Goal: Task Accomplishment & Management: Complete application form

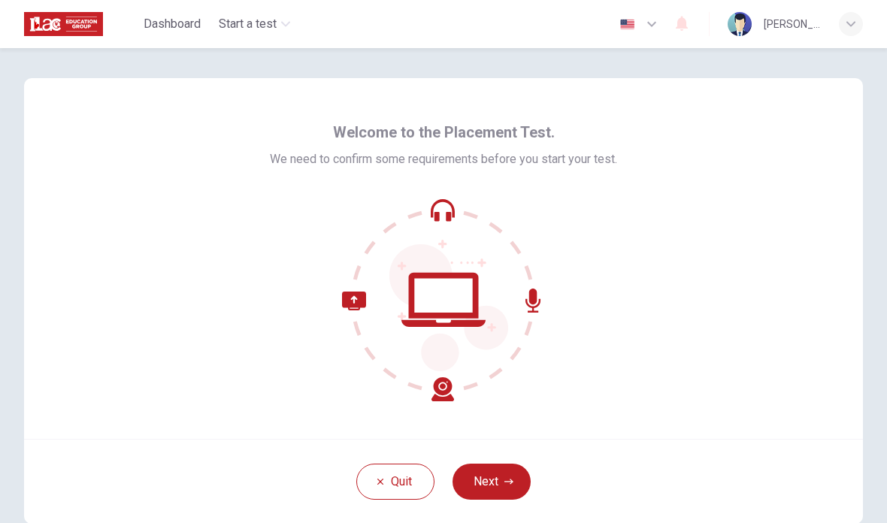
click at [516, 475] on button "Next" at bounding box center [492, 482] width 78 height 36
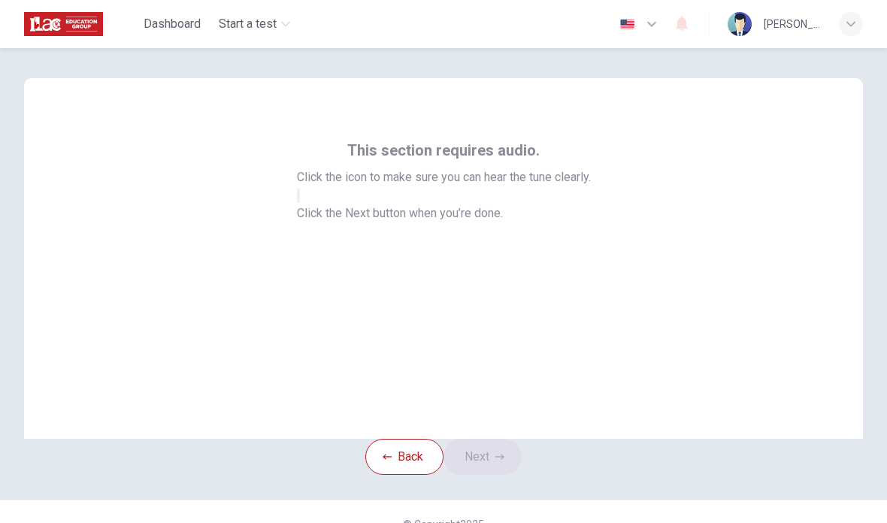
click at [300, 203] on button "button" at bounding box center [298, 196] width 3 height 14
click at [497, 475] on button "Next" at bounding box center [483, 457] width 78 height 36
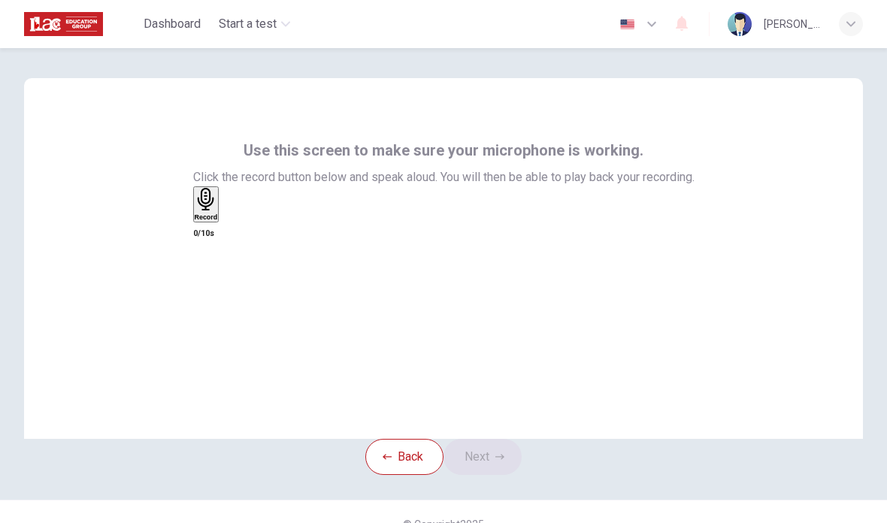
click at [218, 221] on div "Record" at bounding box center [206, 204] width 23 height 33
click at [207, 284] on icon "button" at bounding box center [201, 291] width 11 height 15
click at [223, 222] on div "button" at bounding box center [223, 216] width 0 height 11
click at [507, 475] on button "Next" at bounding box center [483, 457] width 78 height 36
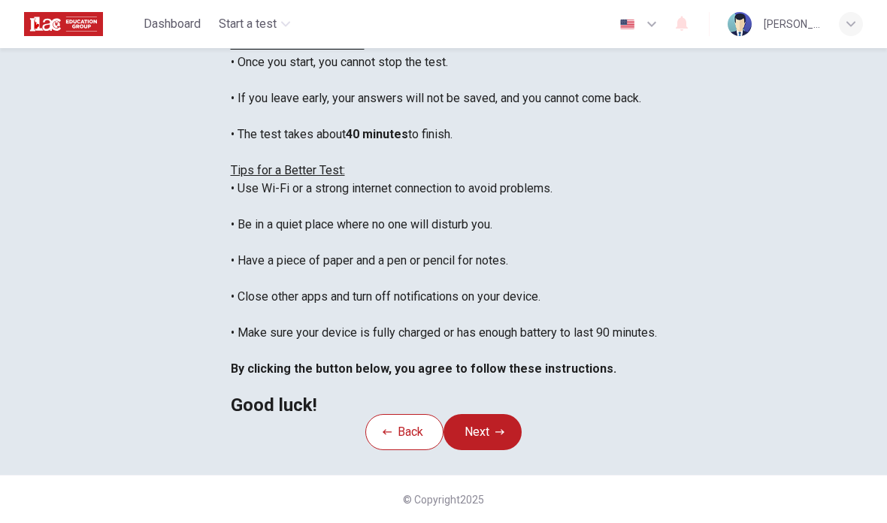
scroll to position [241, 0]
click at [657, 115] on div "You are about to start a Placement Test . Before You Start the Test: • Once you…" at bounding box center [444, 206] width 426 height 415
click at [511, 438] on button "Next" at bounding box center [483, 432] width 78 height 36
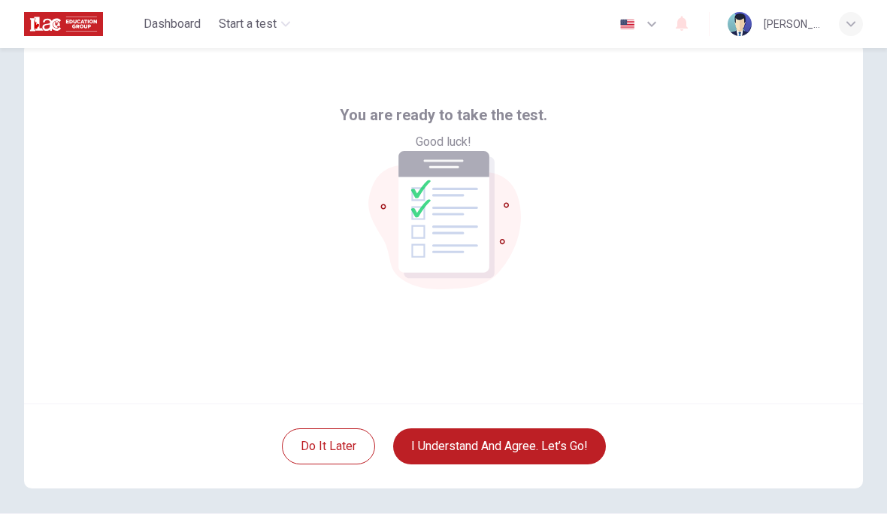
scroll to position [29, 0]
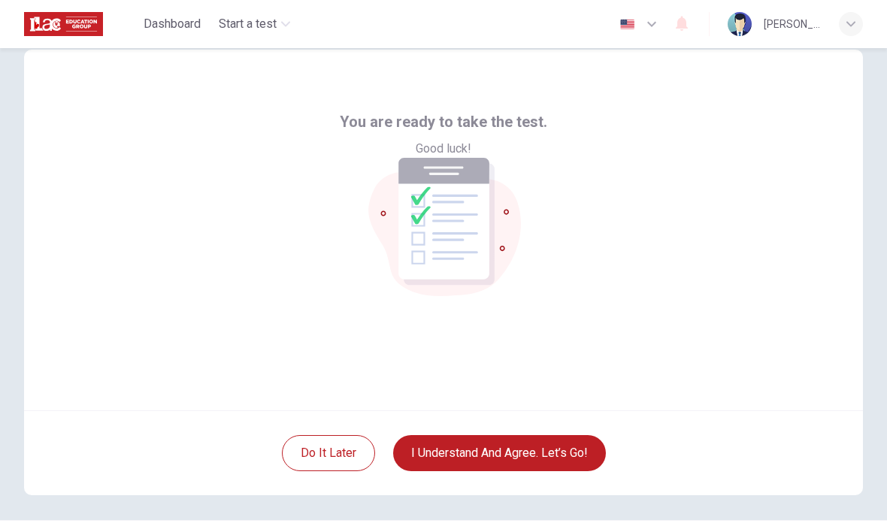
click at [561, 461] on button "I understand and agree. Let’s go!" at bounding box center [499, 453] width 213 height 36
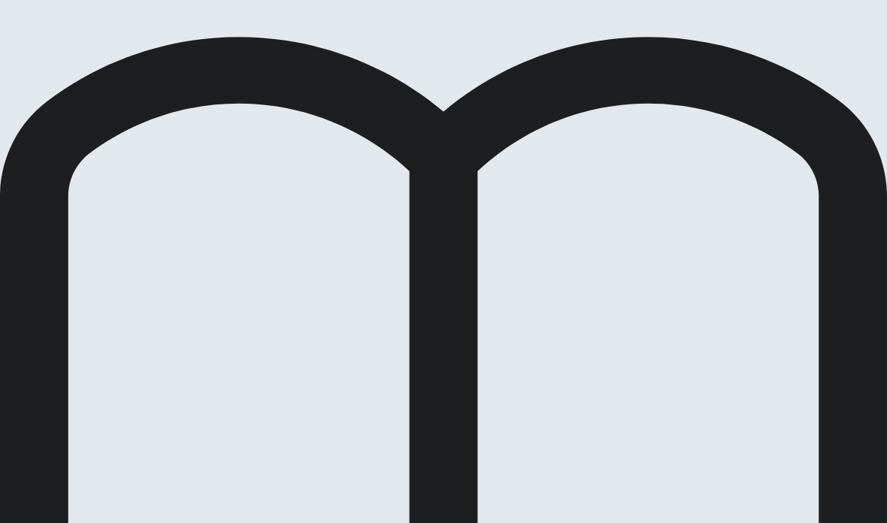
scroll to position [150, 0]
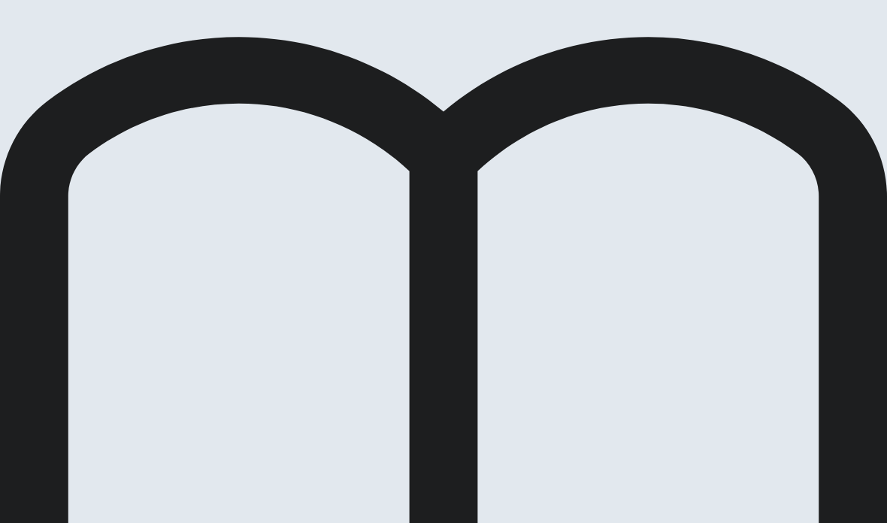
scroll to position [80, 0]
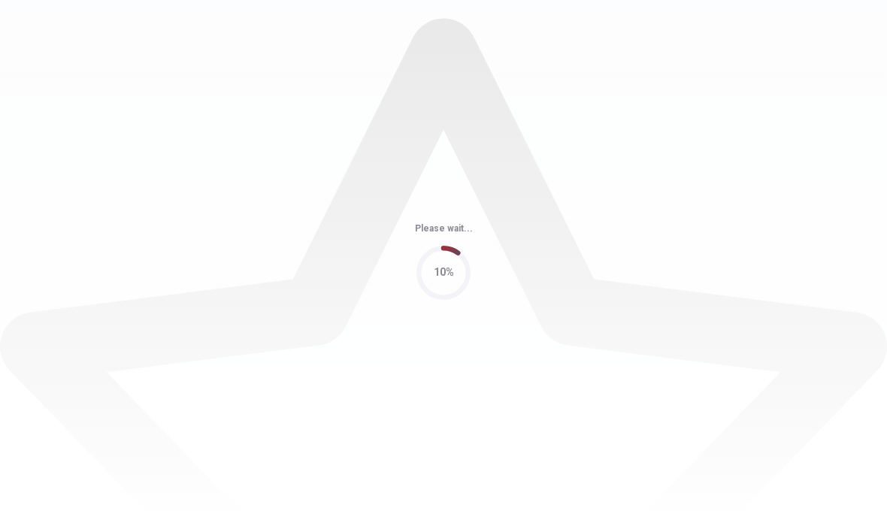
scroll to position [0, 0]
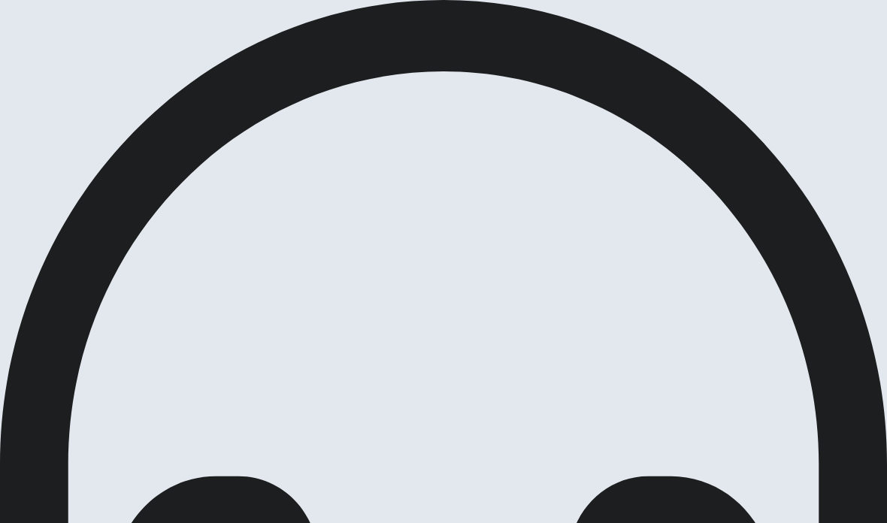
scroll to position [1218, 0]
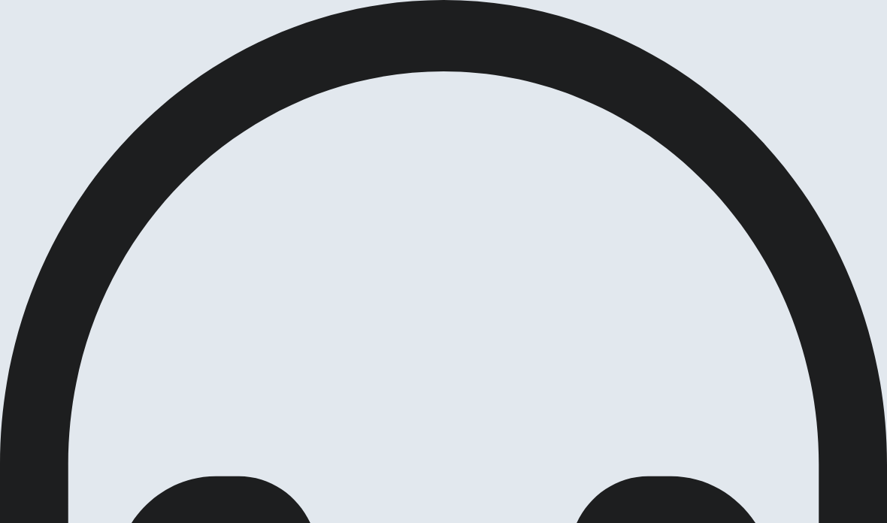
checkbox input "true"
type input "33"
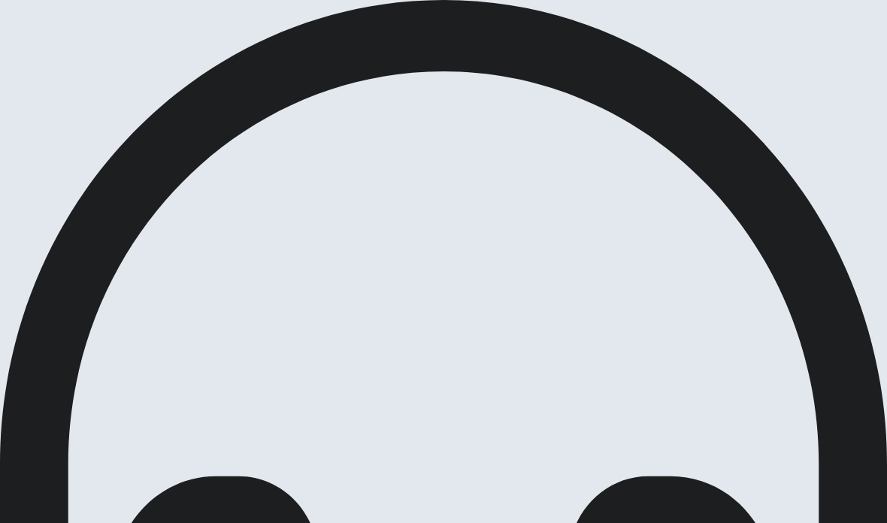
checkbox input "false"
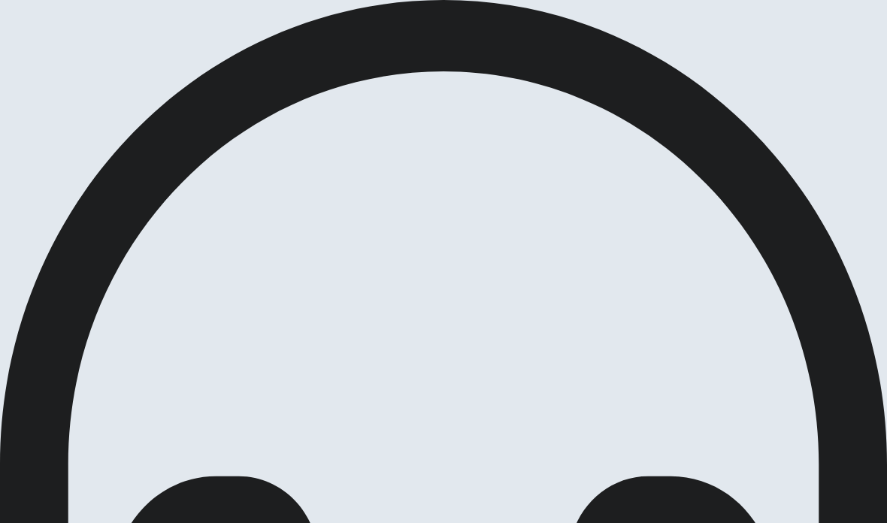
scroll to position [514, 0]
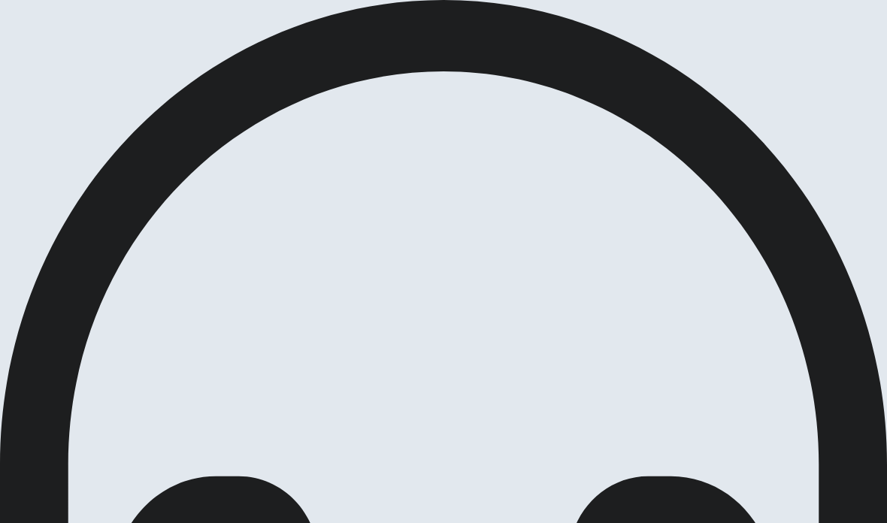
scroll to position [876, 0]
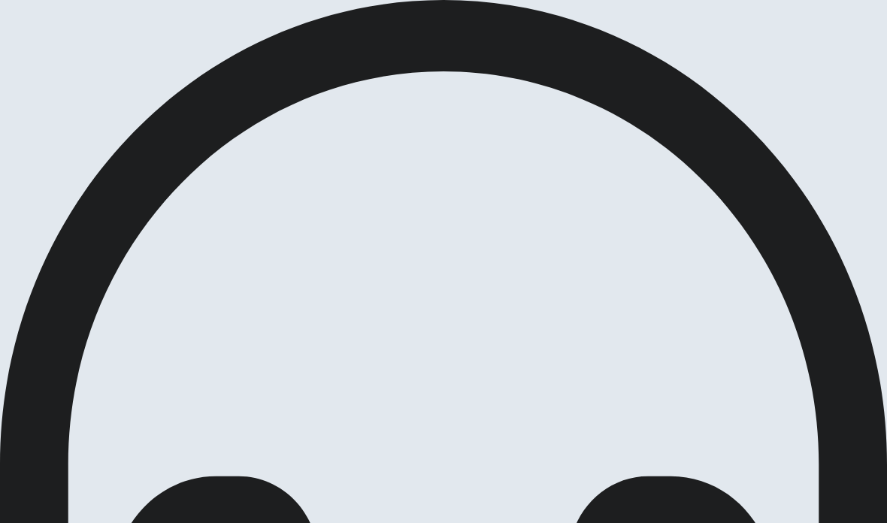
scroll to position [56, 0]
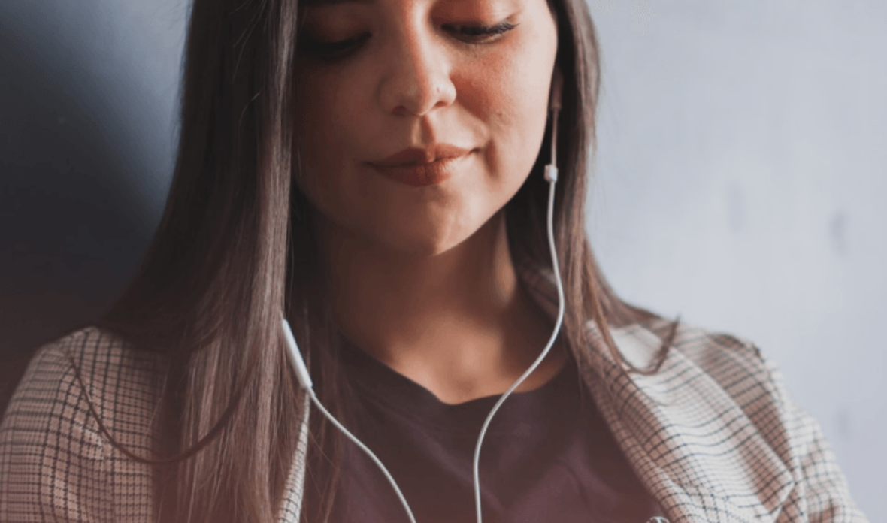
scroll to position [285, 0]
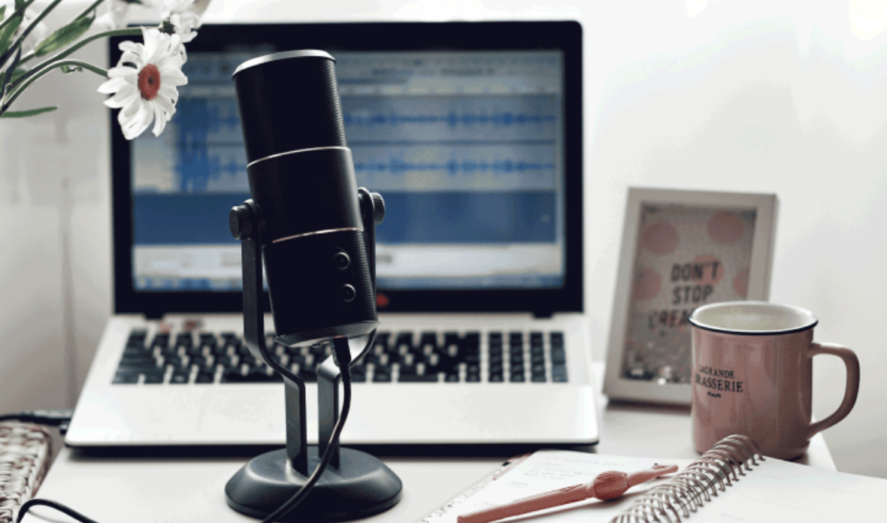
scroll to position [67, 0]
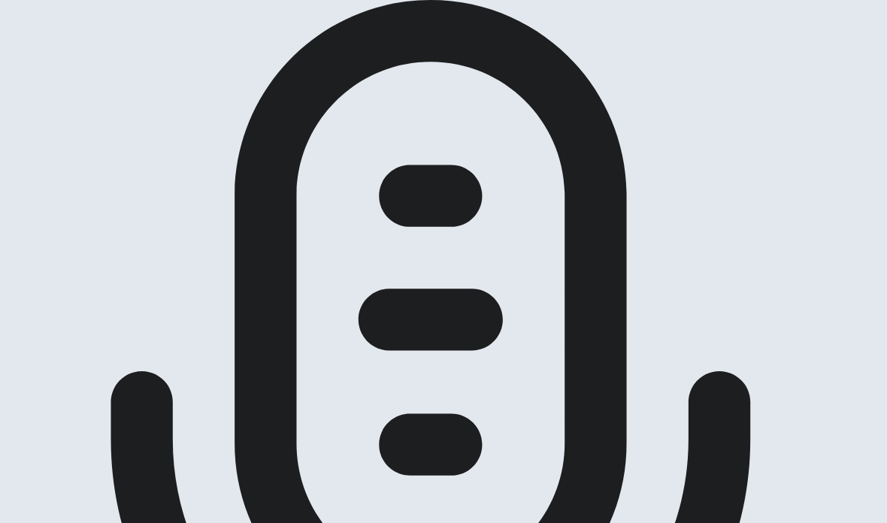
scroll to position [321, 0]
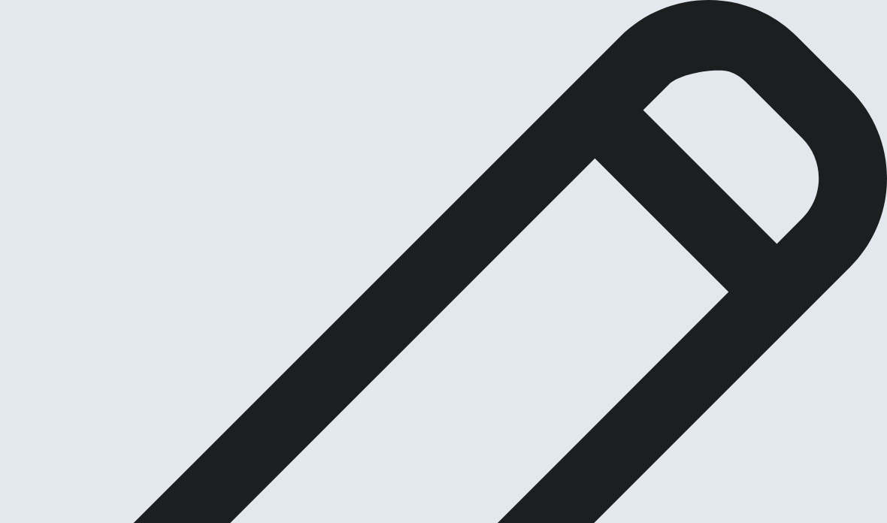
scroll to position [36, 0]
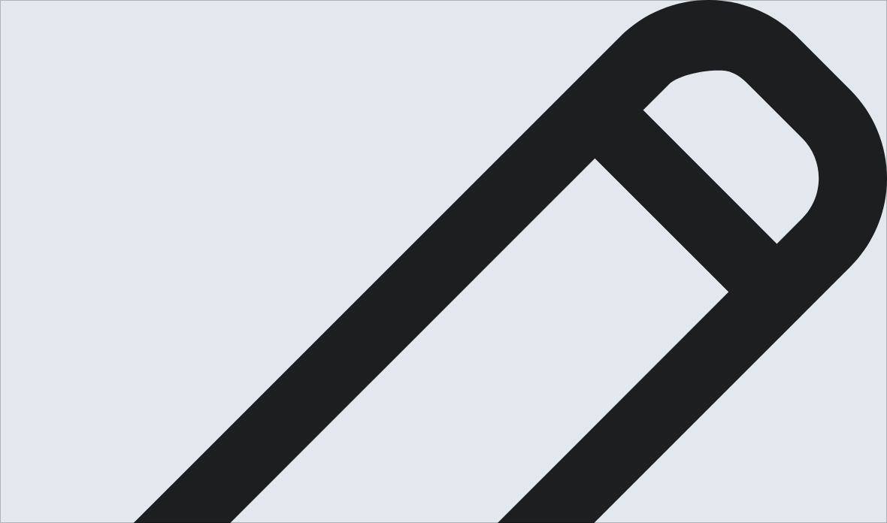
scroll to position [129, 0]
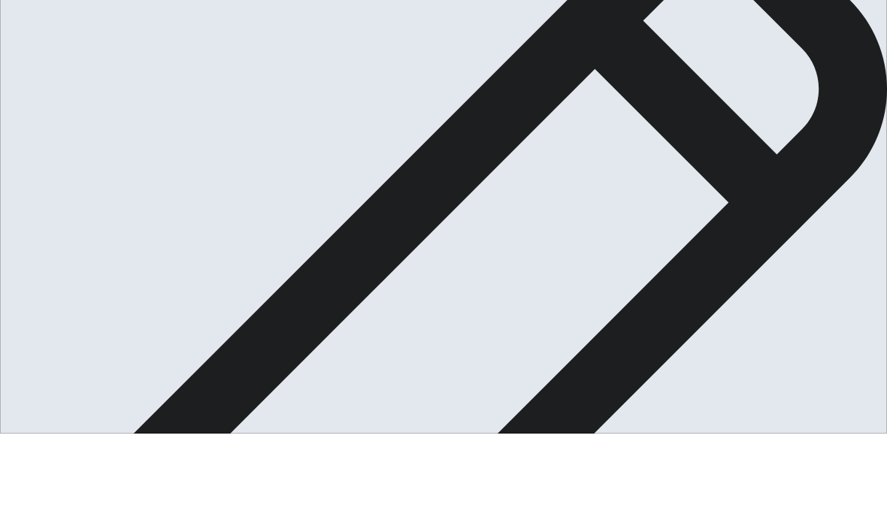
scroll to position [90, 0]
type textarea "I think New Year is improtant culture in [GEOGRAPHIC_DATA]. Because, it is the …"
